Goal: Navigation & Orientation: Find specific page/section

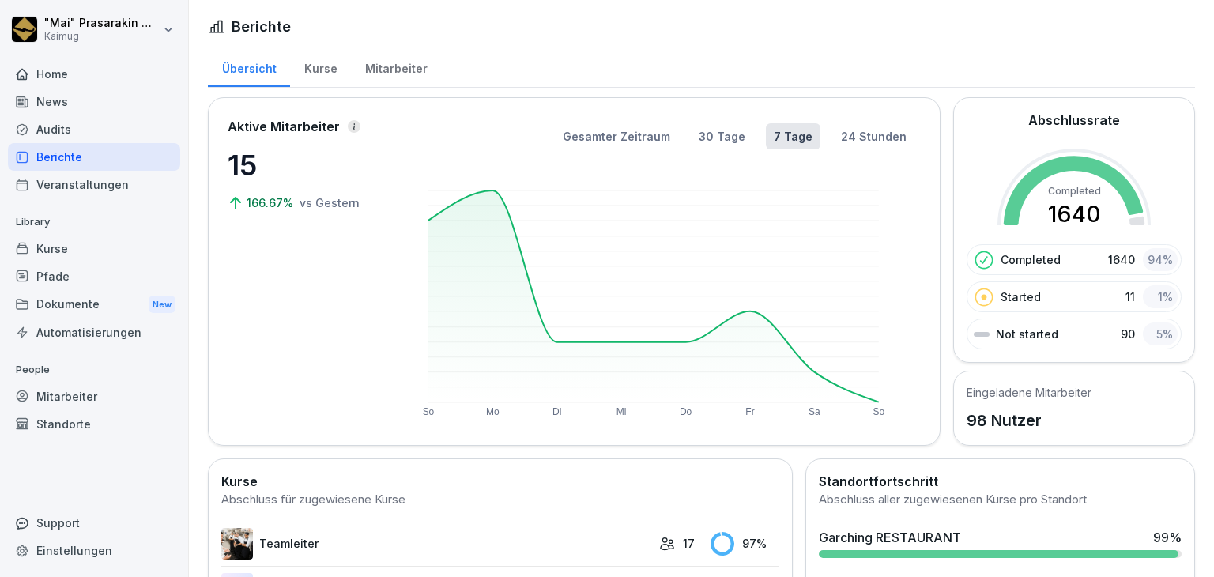
click at [1107, 47] on div "Übersicht Kurse Mitarbeiter" at bounding box center [701, 67] width 987 height 41
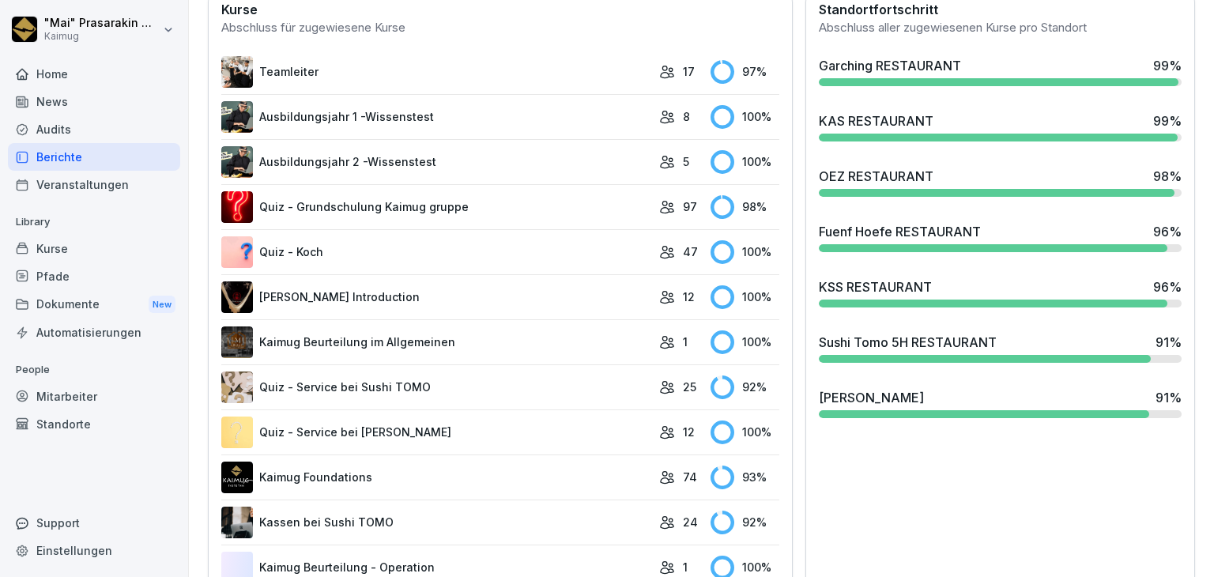
scroll to position [474, 0]
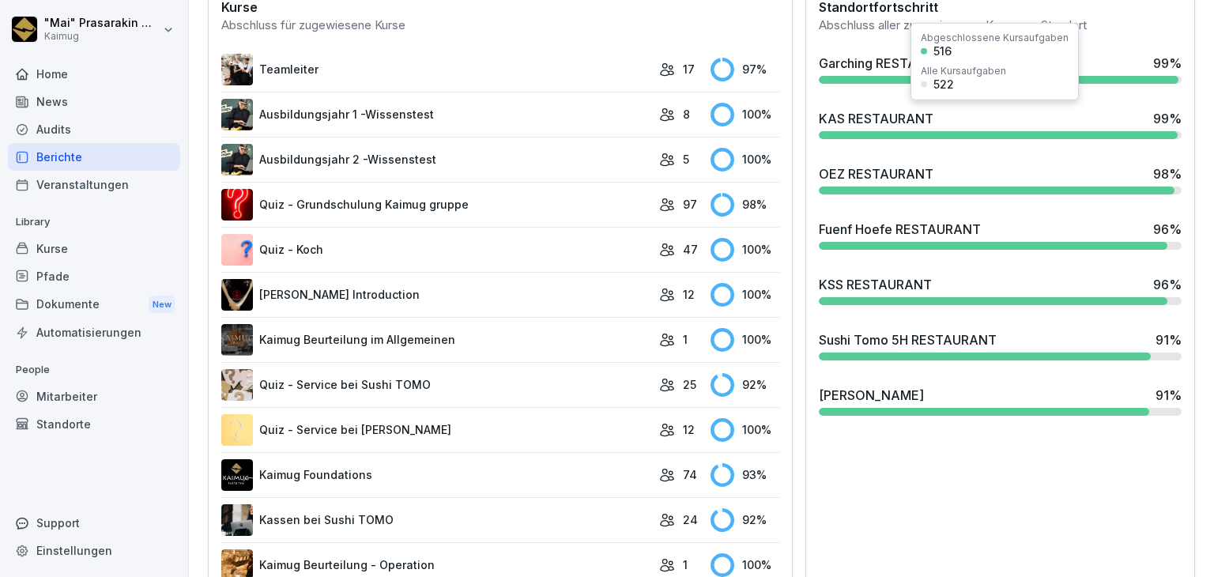
click at [878, 109] on div "KAS RESTAURANT" at bounding box center [876, 118] width 115 height 19
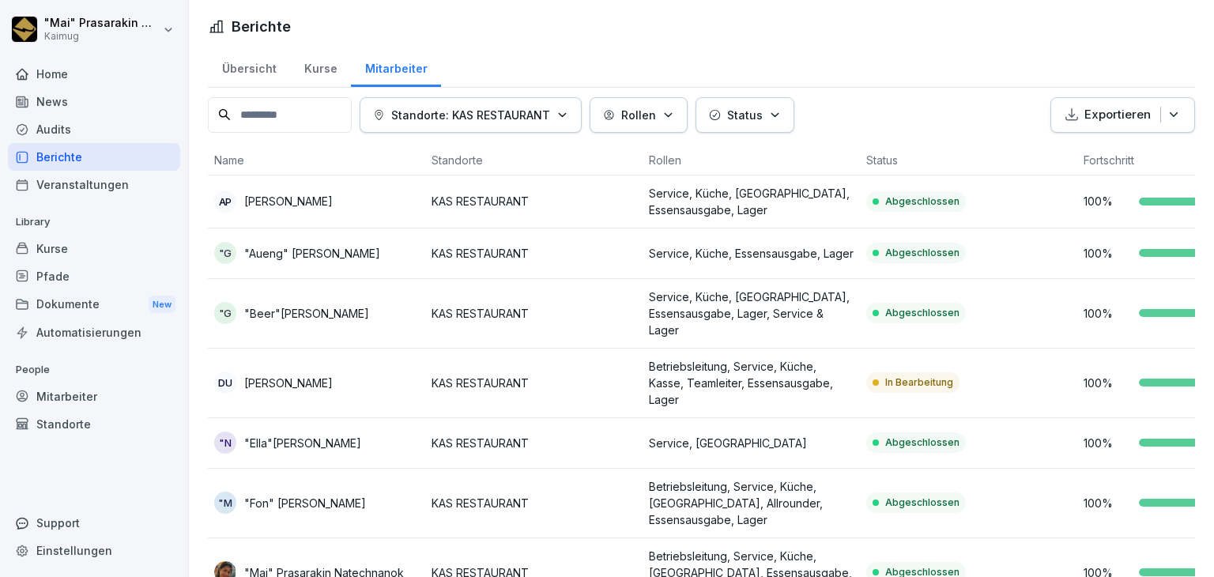
click at [269, 70] on div "Übersicht" at bounding box center [249, 67] width 82 height 40
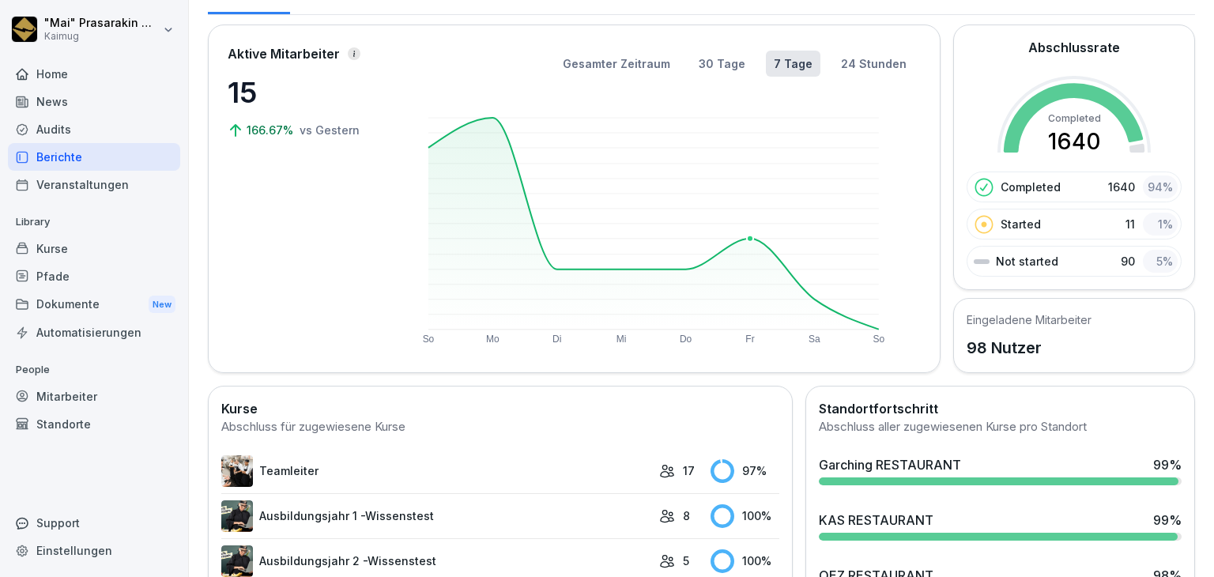
scroll to position [237, 0]
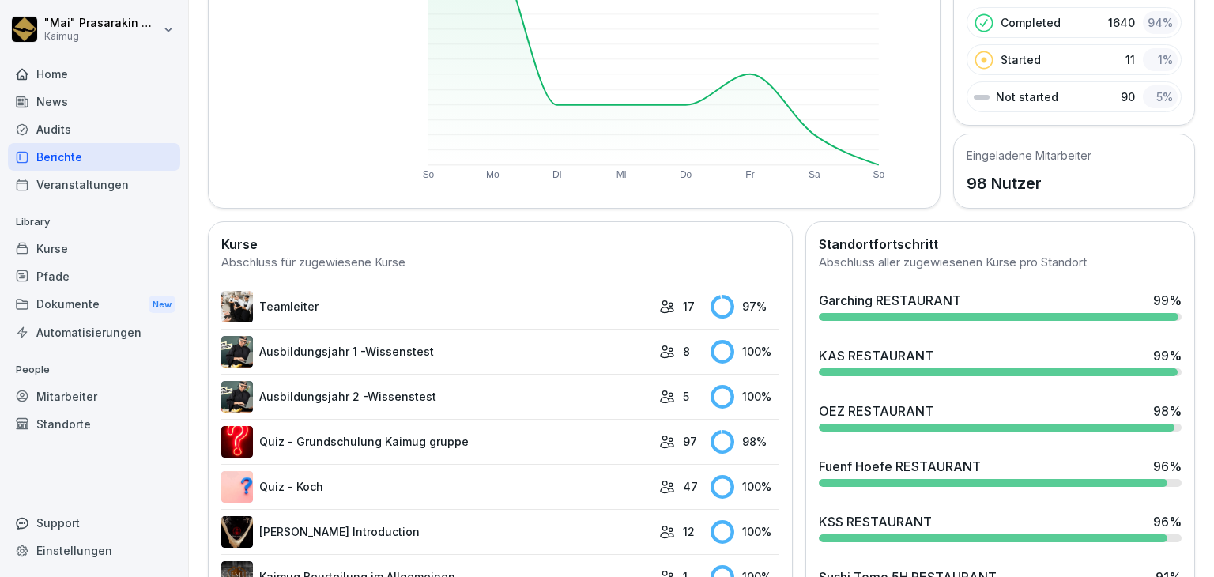
click at [885, 424] on div at bounding box center [997, 428] width 356 height 8
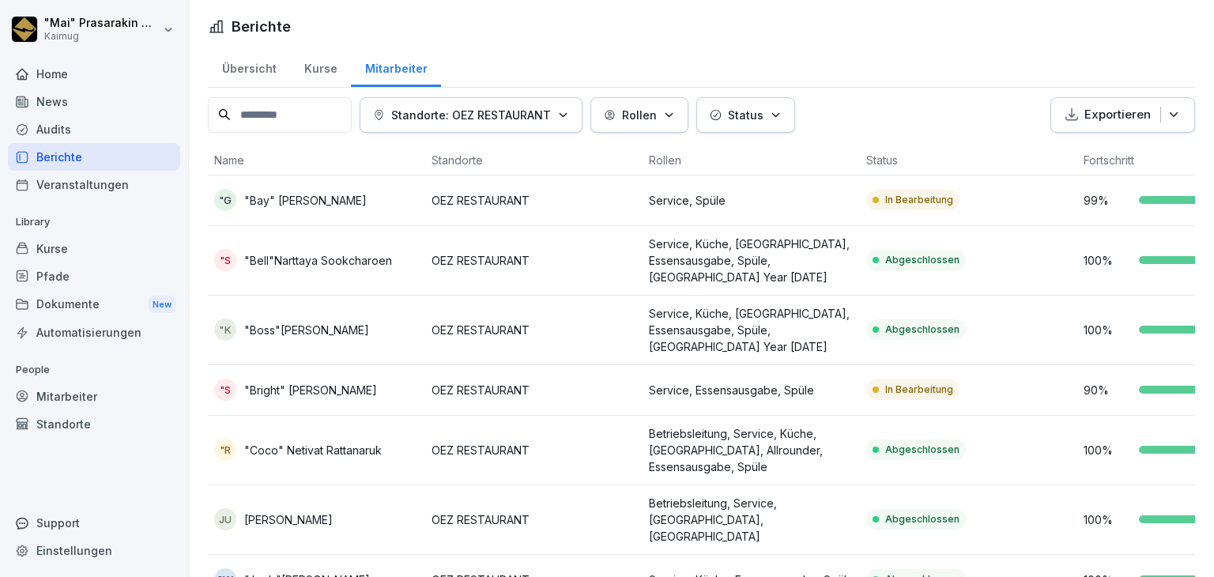
click at [243, 70] on div "Übersicht" at bounding box center [249, 67] width 82 height 40
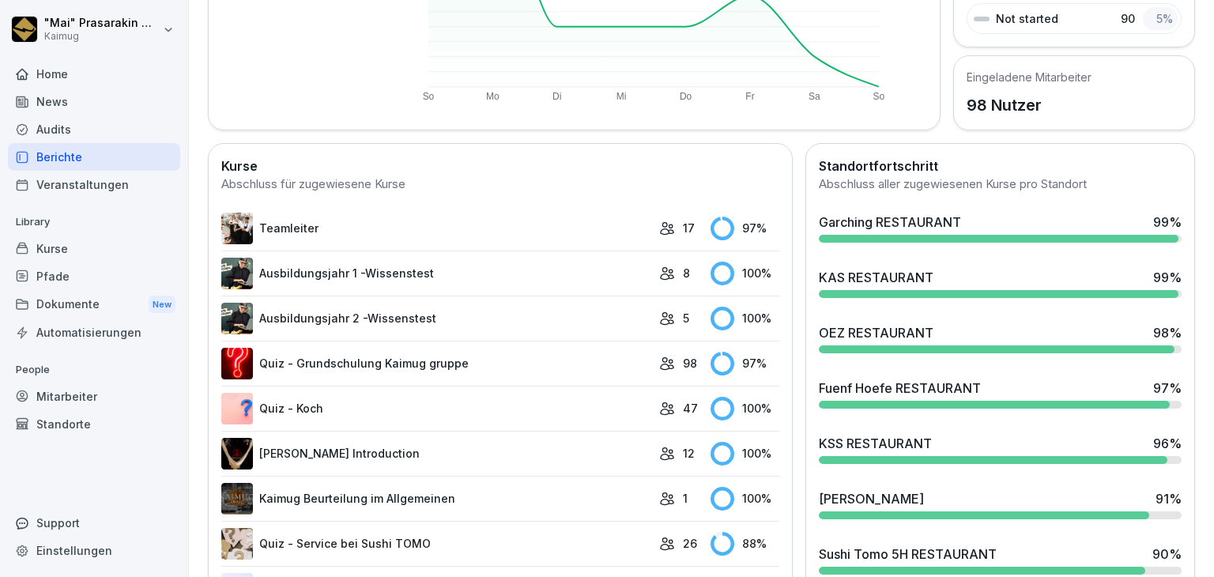
scroll to position [316, 0]
